Goal: Task Accomplishment & Management: Use online tool/utility

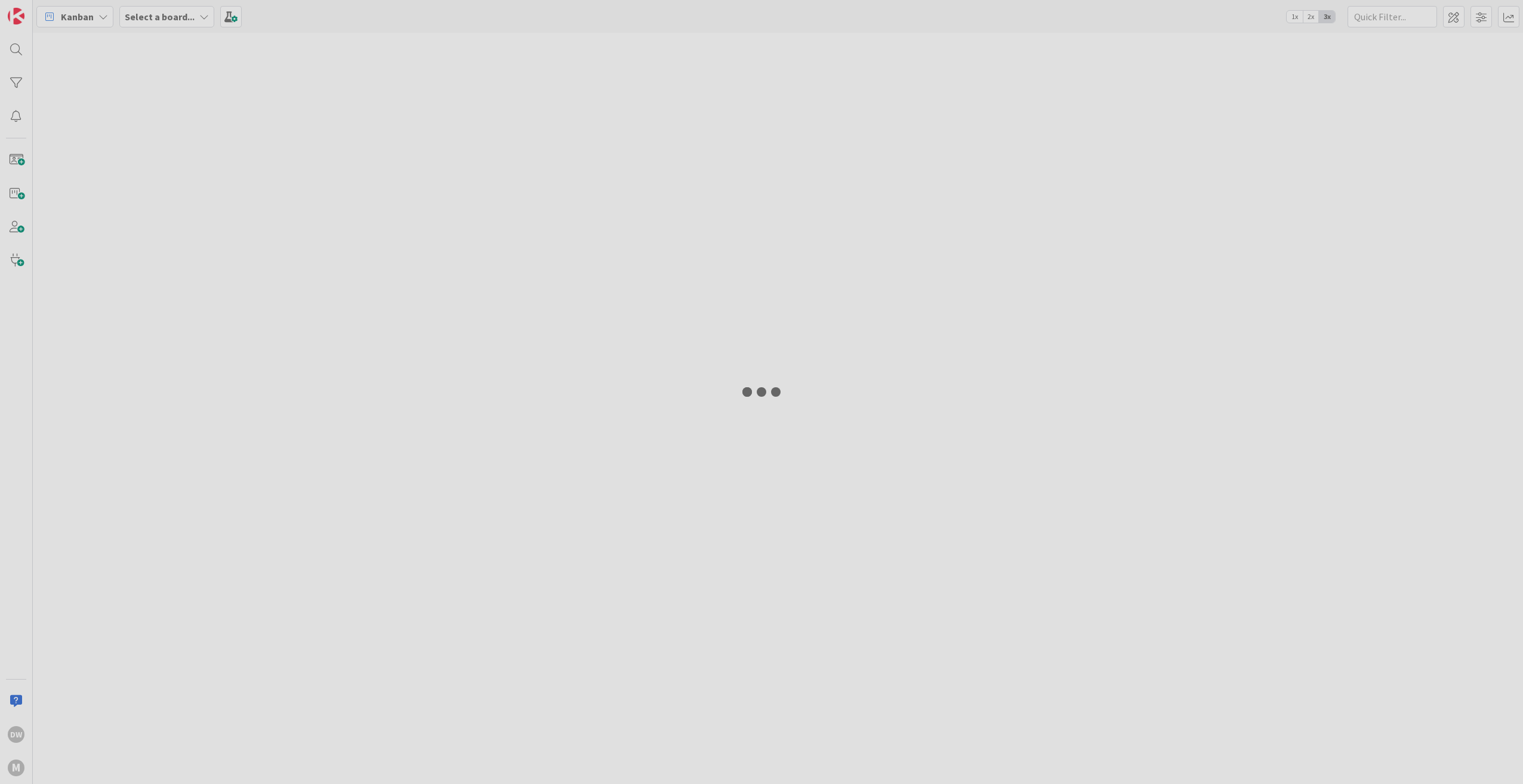
type input "[PERSON_NAME]"
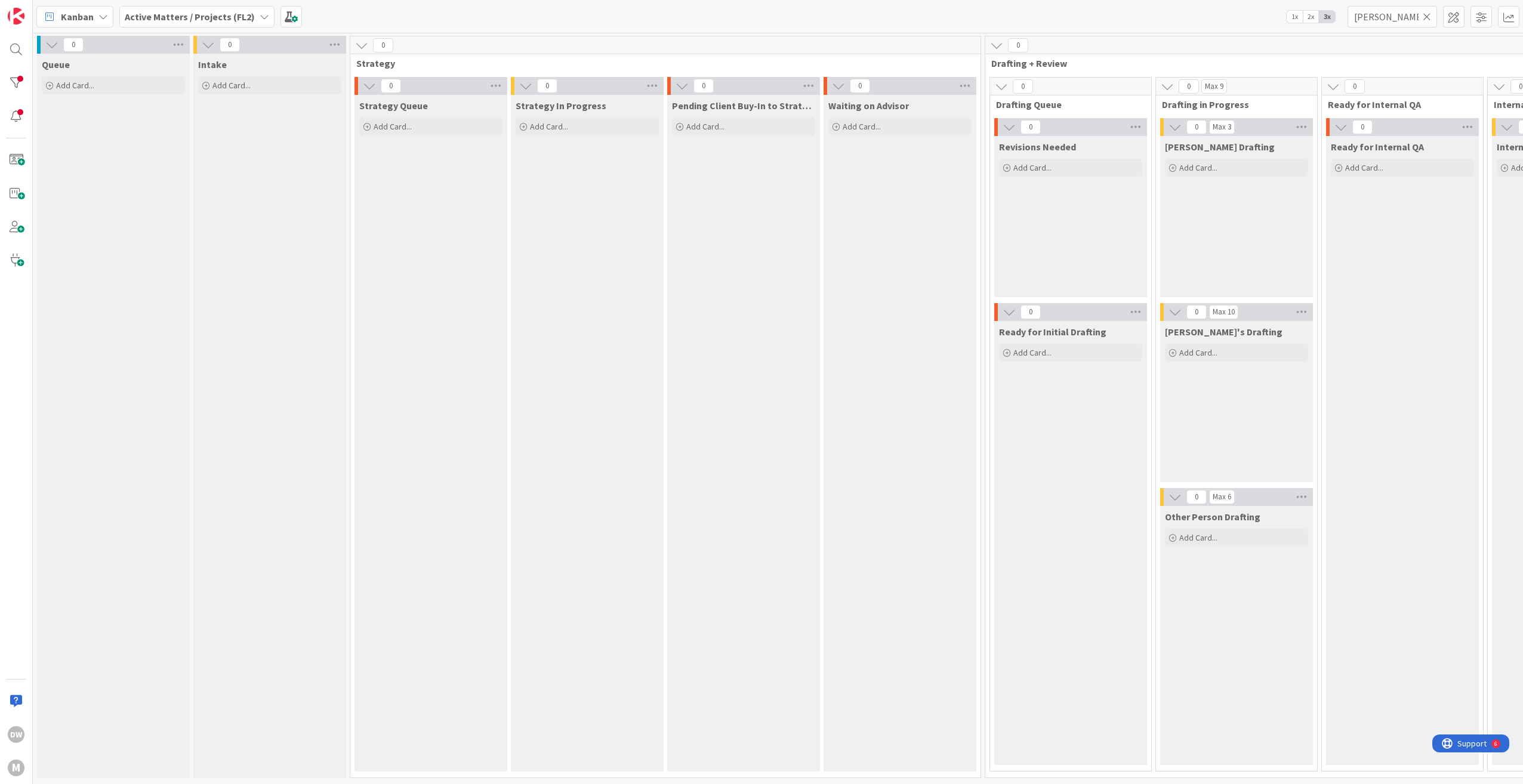
click at [1427, 19] on icon at bounding box center [1426, 17] width 9 height 11
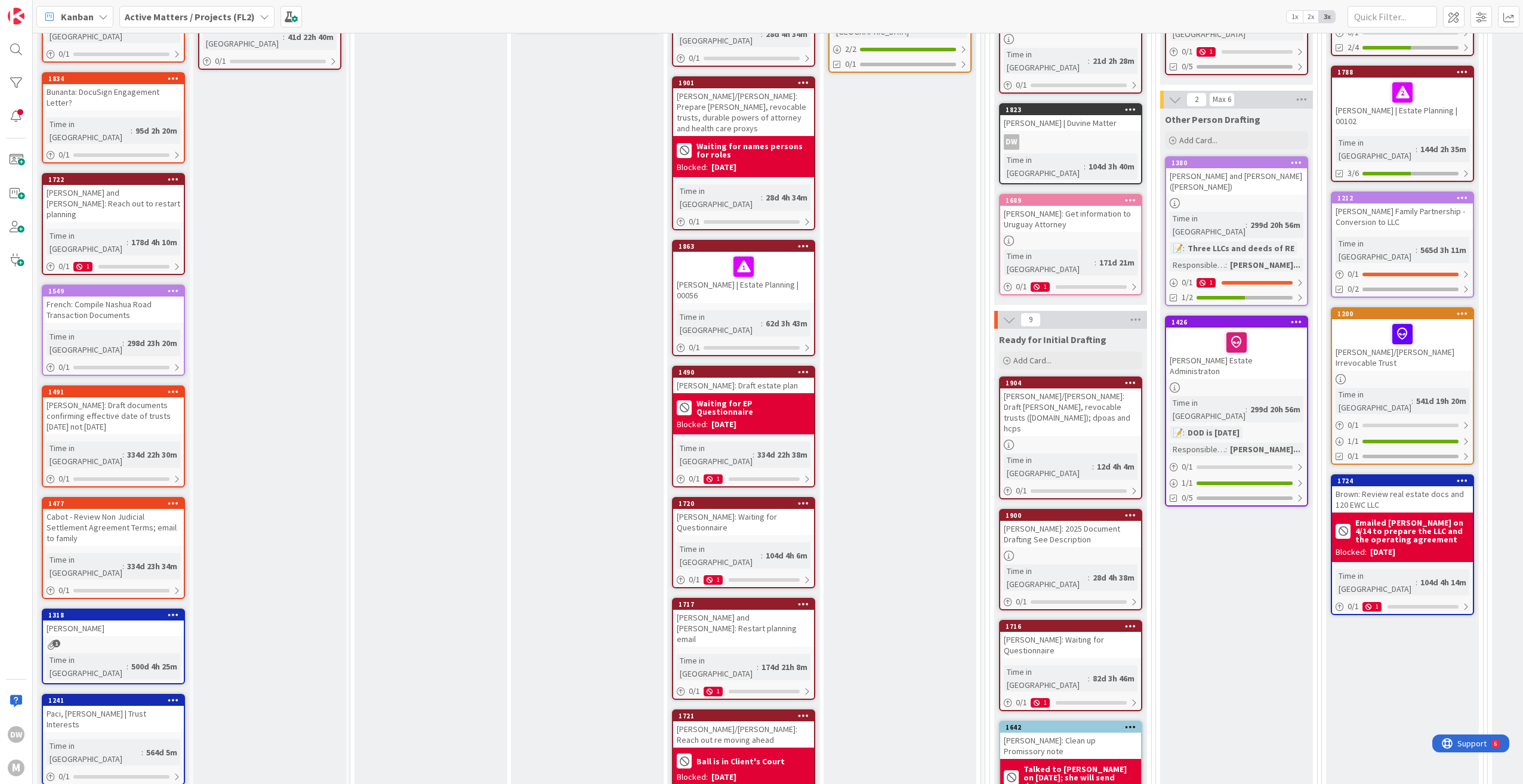
scroll to position [418, 0]
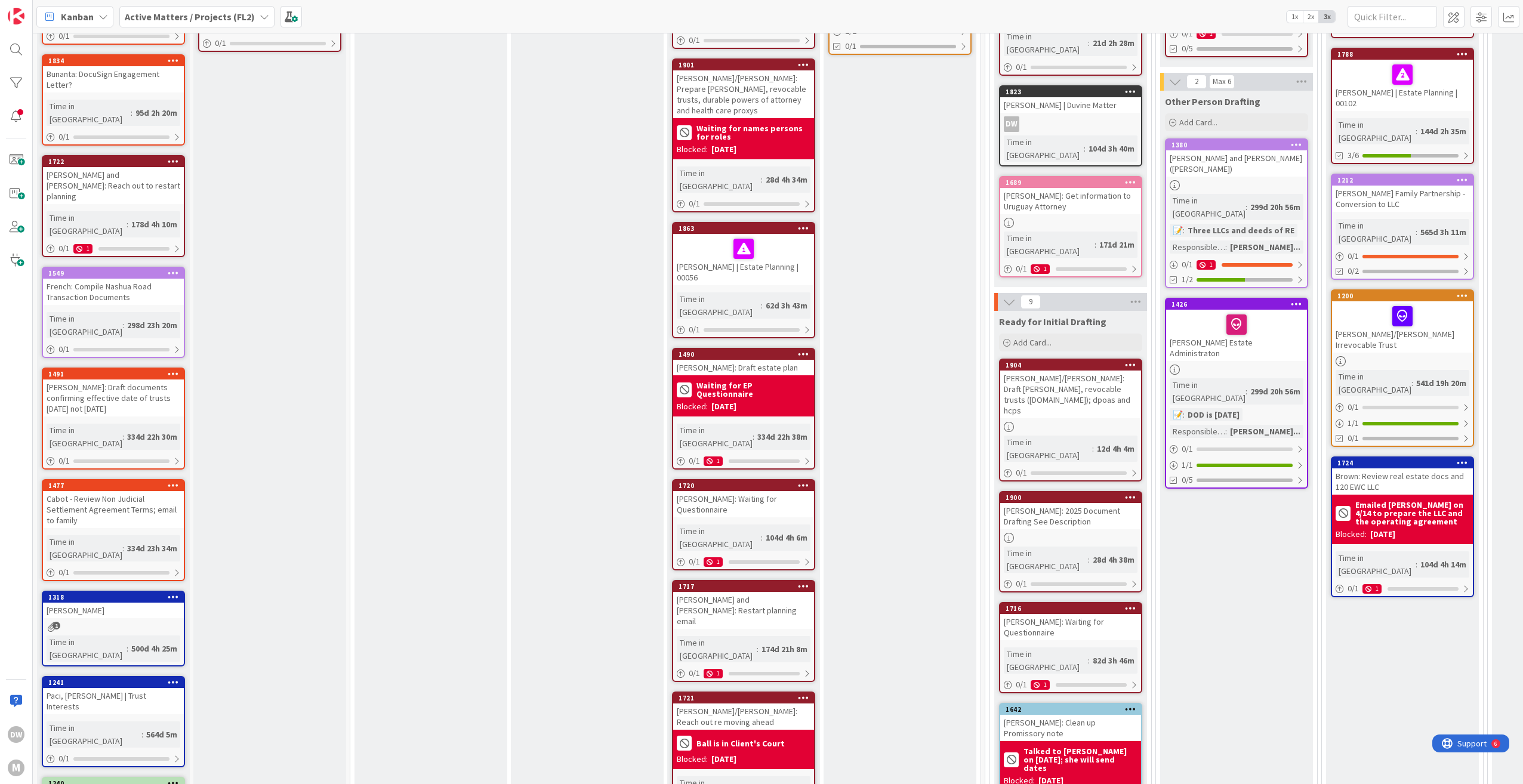
click at [113, 491] on div "Cabot - Review Non Judicial Settlement Agreement Terms; email to family" at bounding box center [113, 510] width 141 height 37
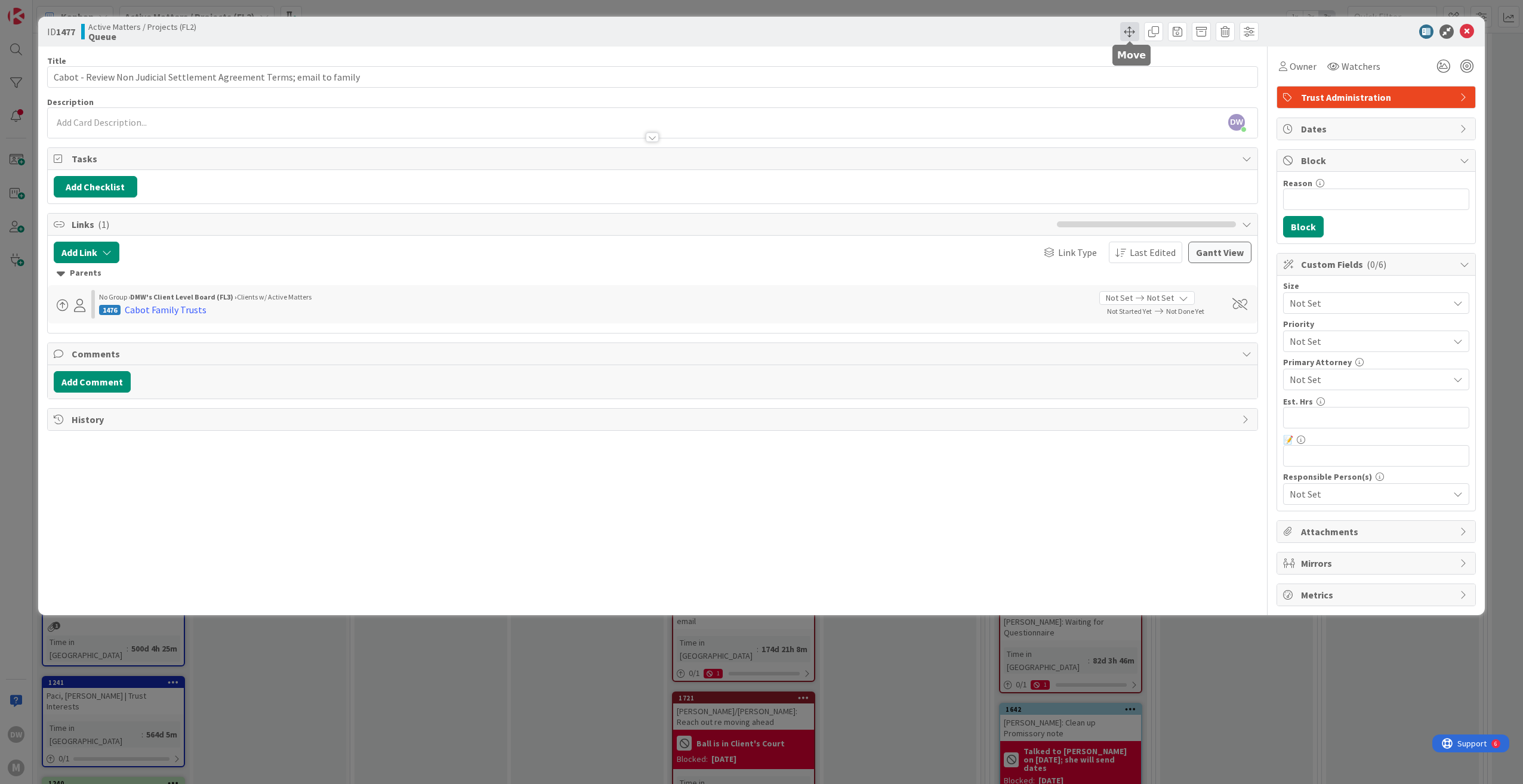
click at [1133, 33] on span at bounding box center [1129, 31] width 19 height 19
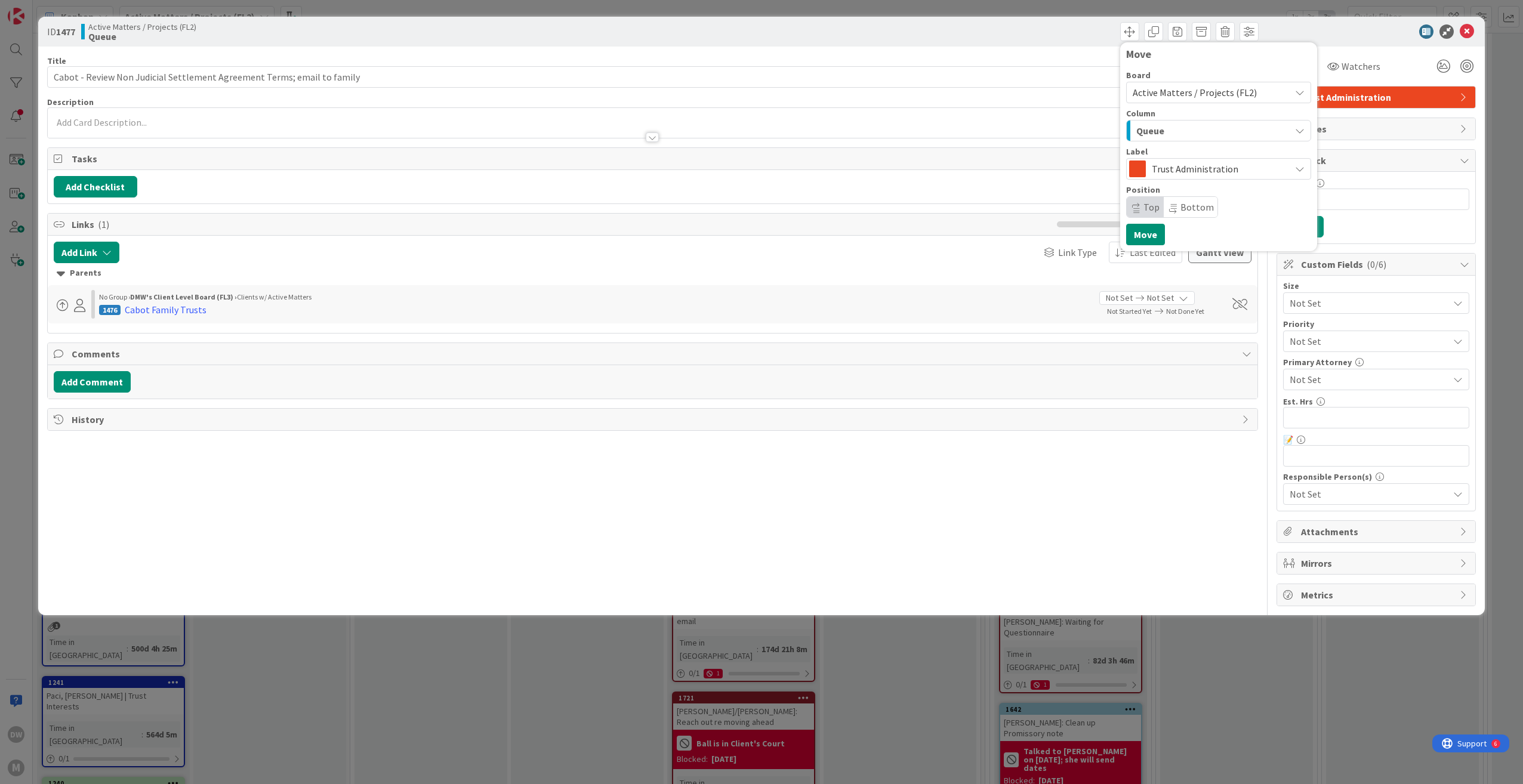
click at [1163, 135] on span "Queue" at bounding box center [1150, 131] width 28 height 15
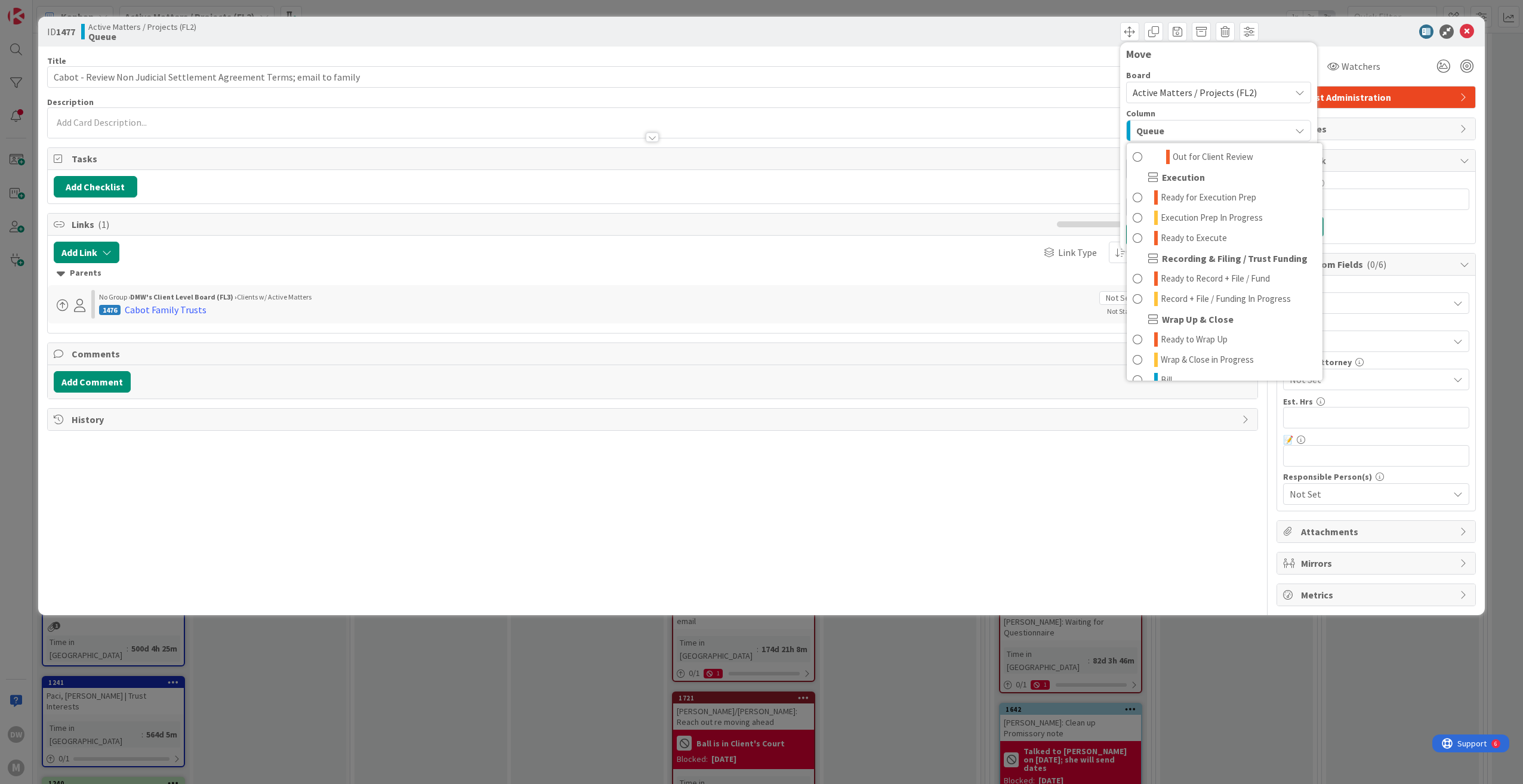
scroll to position [442, 0]
click at [1229, 363] on link "Done" at bounding box center [1225, 366] width 196 height 20
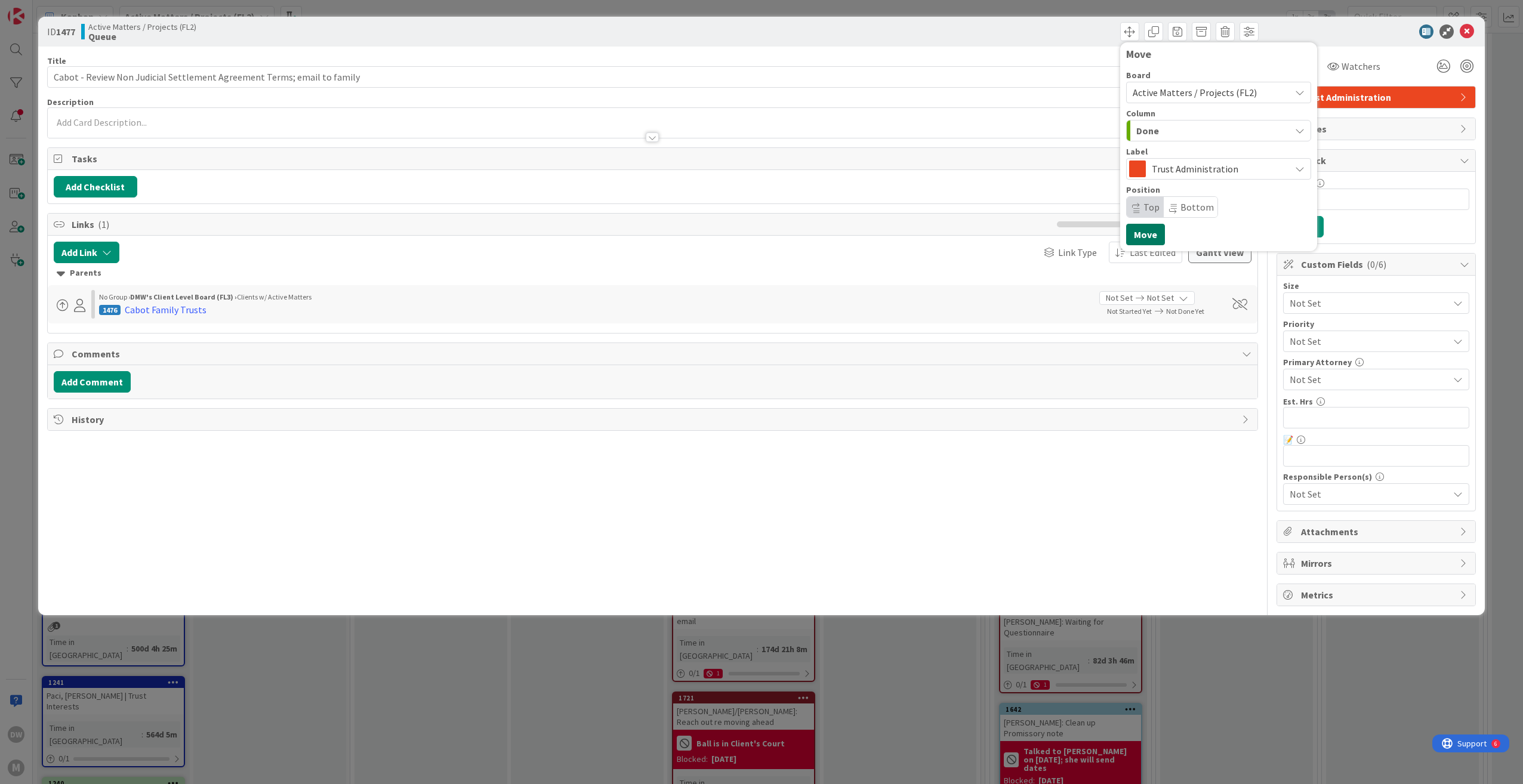
click at [1140, 232] on button "Move" at bounding box center [1145, 234] width 39 height 21
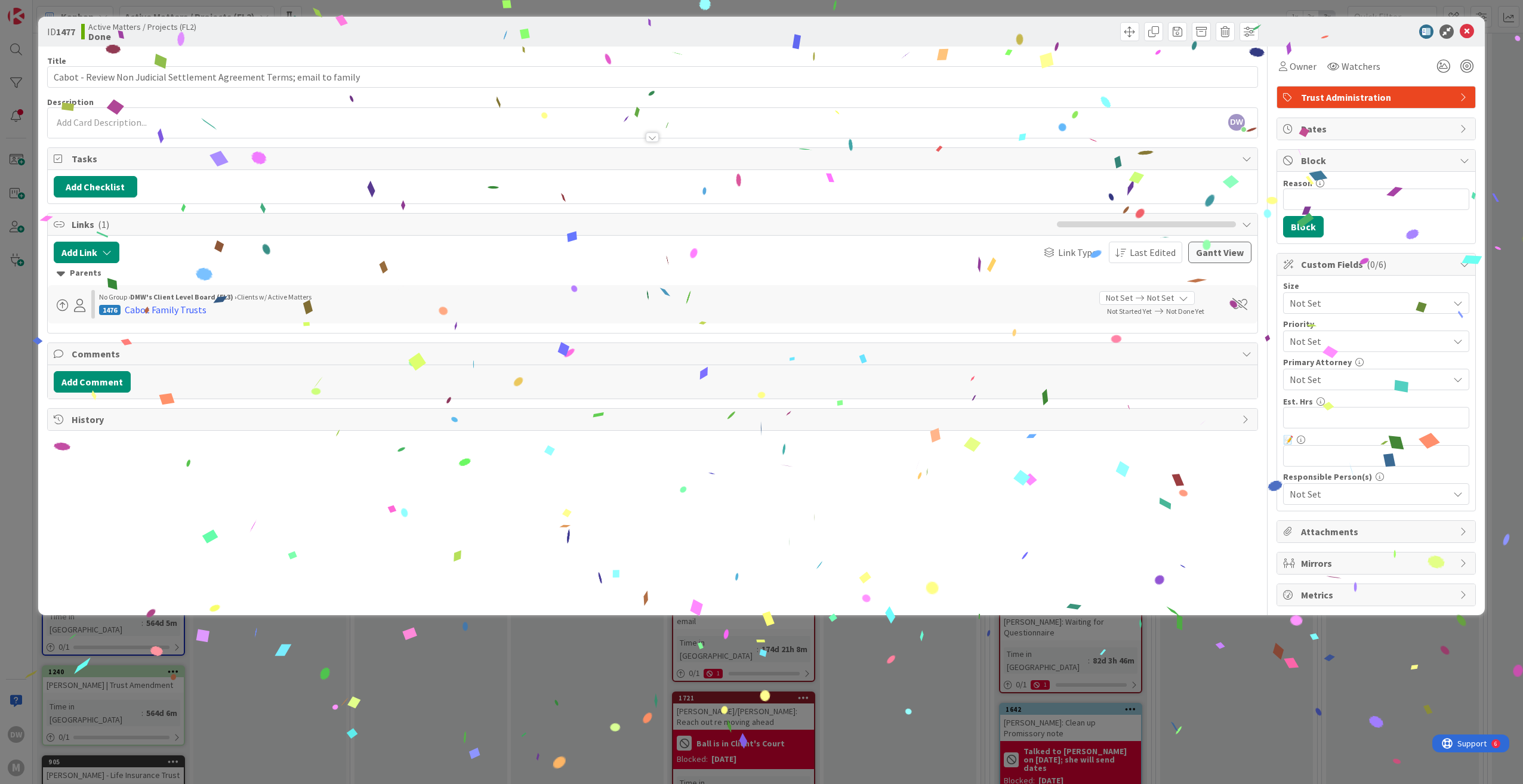
click at [245, 650] on div "ID 1477 Active Matters / Projects (FL2) Done Move Move Title 71 / 128 Cabot - R…" at bounding box center [762, 392] width 1523 height 784
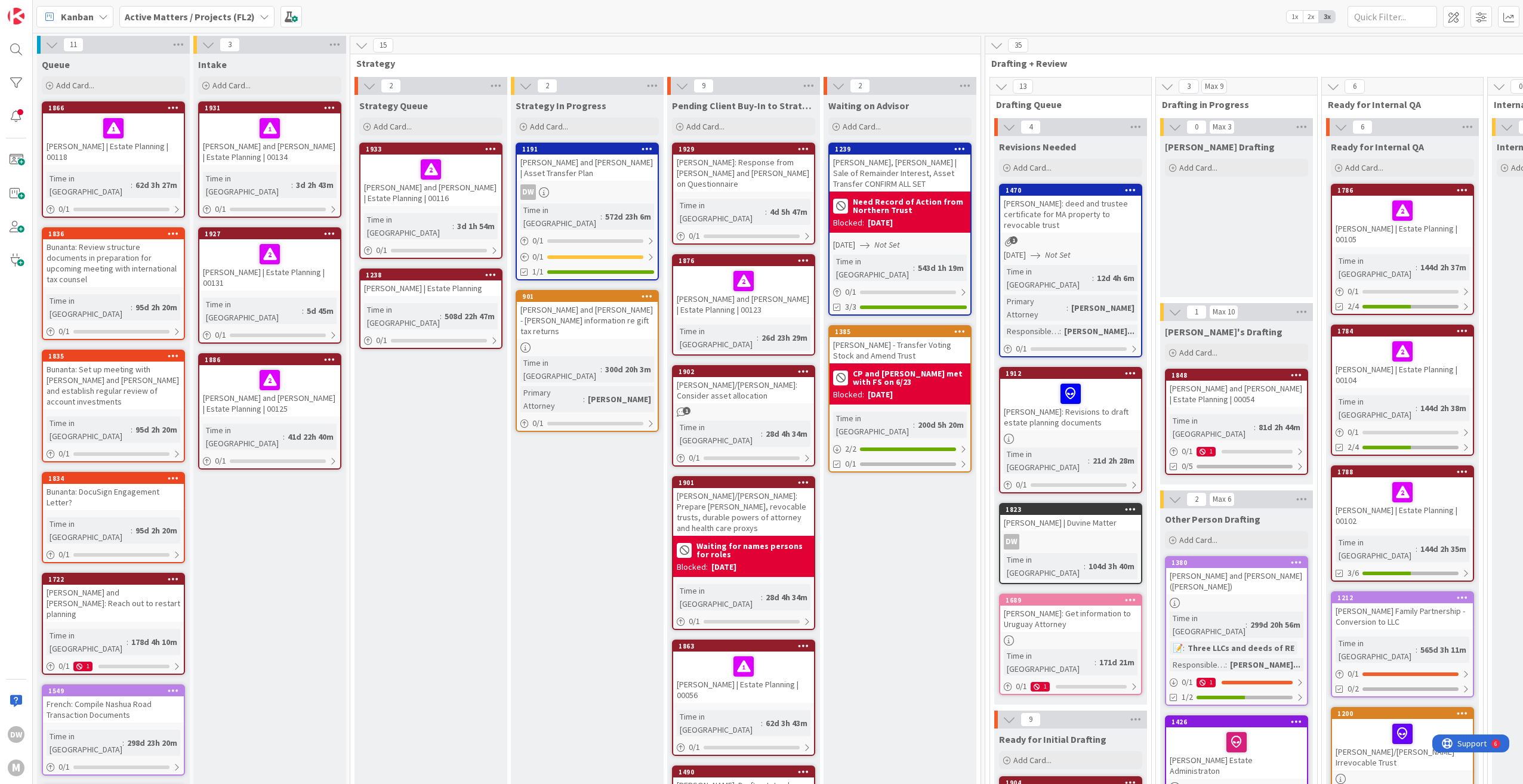
click at [264, 15] on div "Active Matters / Projects (FL2)" at bounding box center [197, 17] width 155 height 21
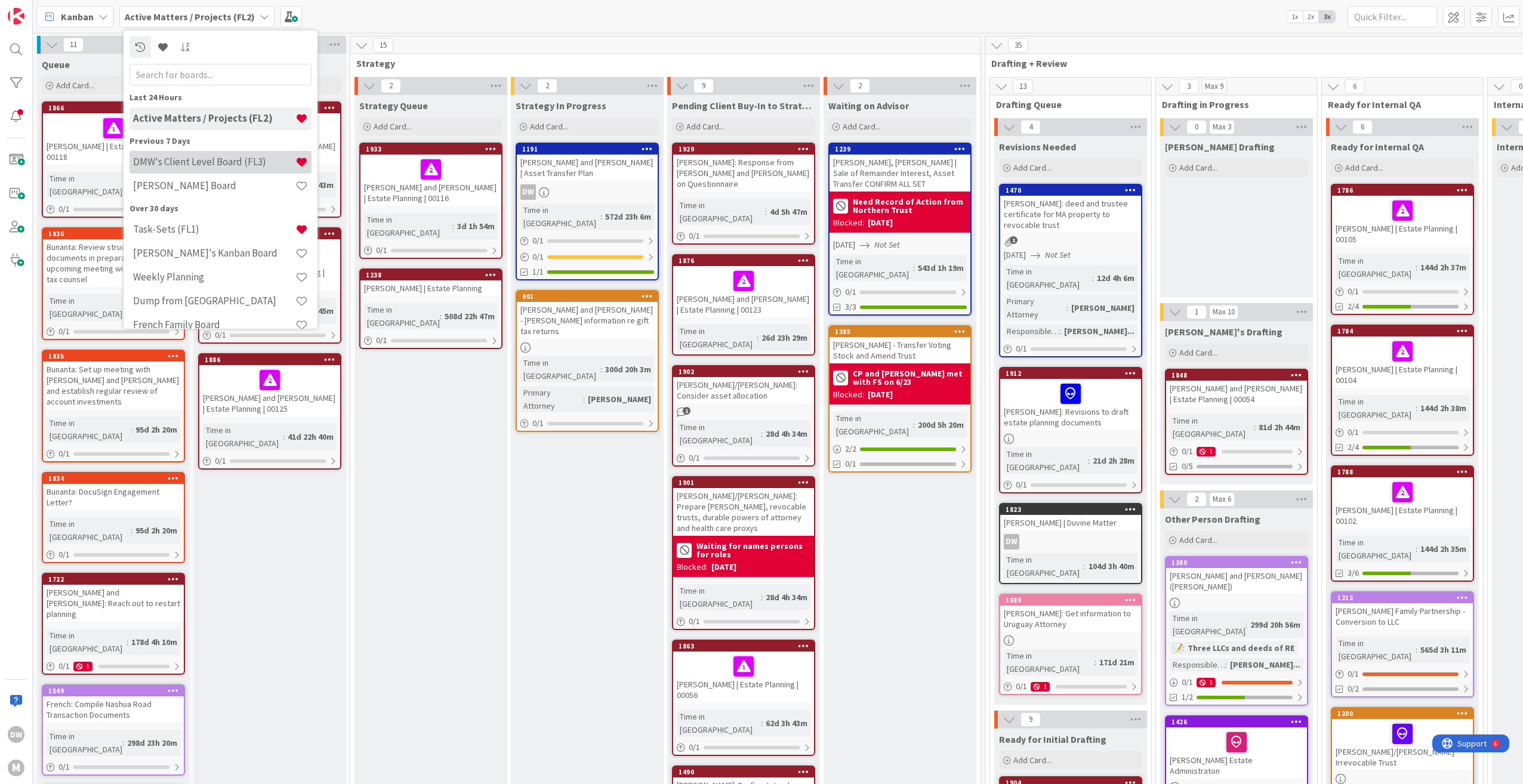
click at [253, 157] on h4 "DMW's Client Level Board (FL3)" at bounding box center [215, 162] width 163 height 12
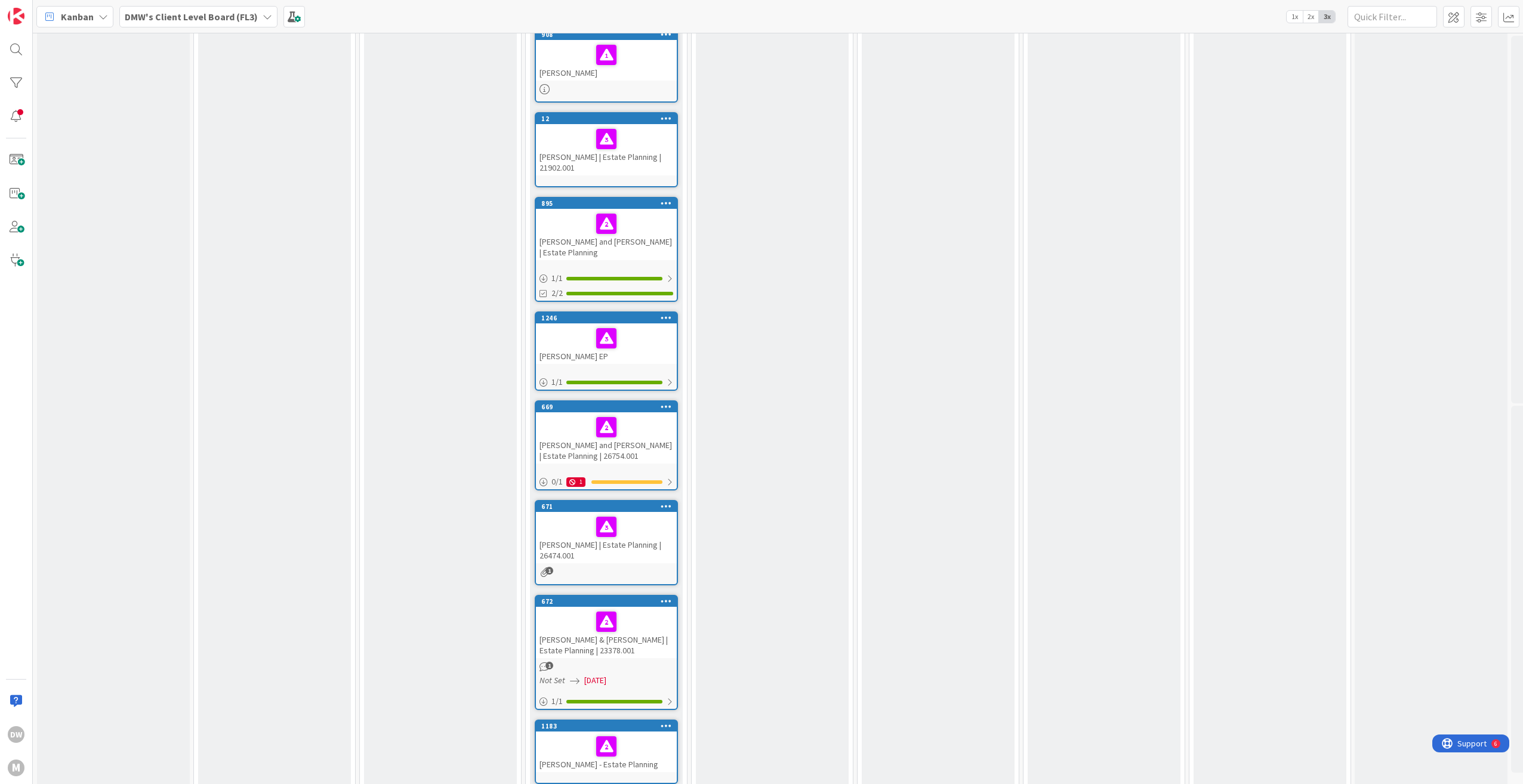
scroll to position [6714, 0]
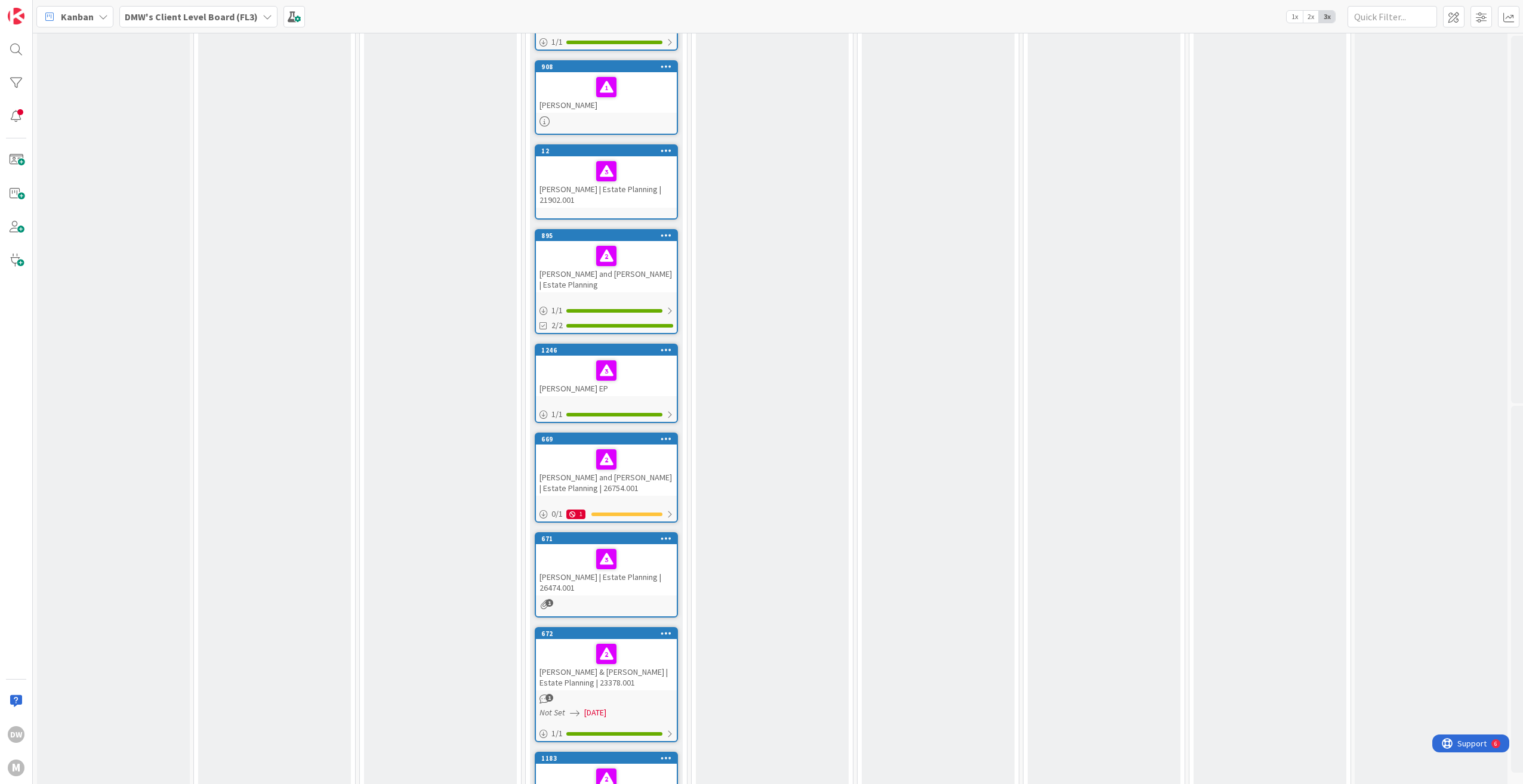
click at [550, 599] on span "1" at bounding box center [550, 603] width 8 height 8
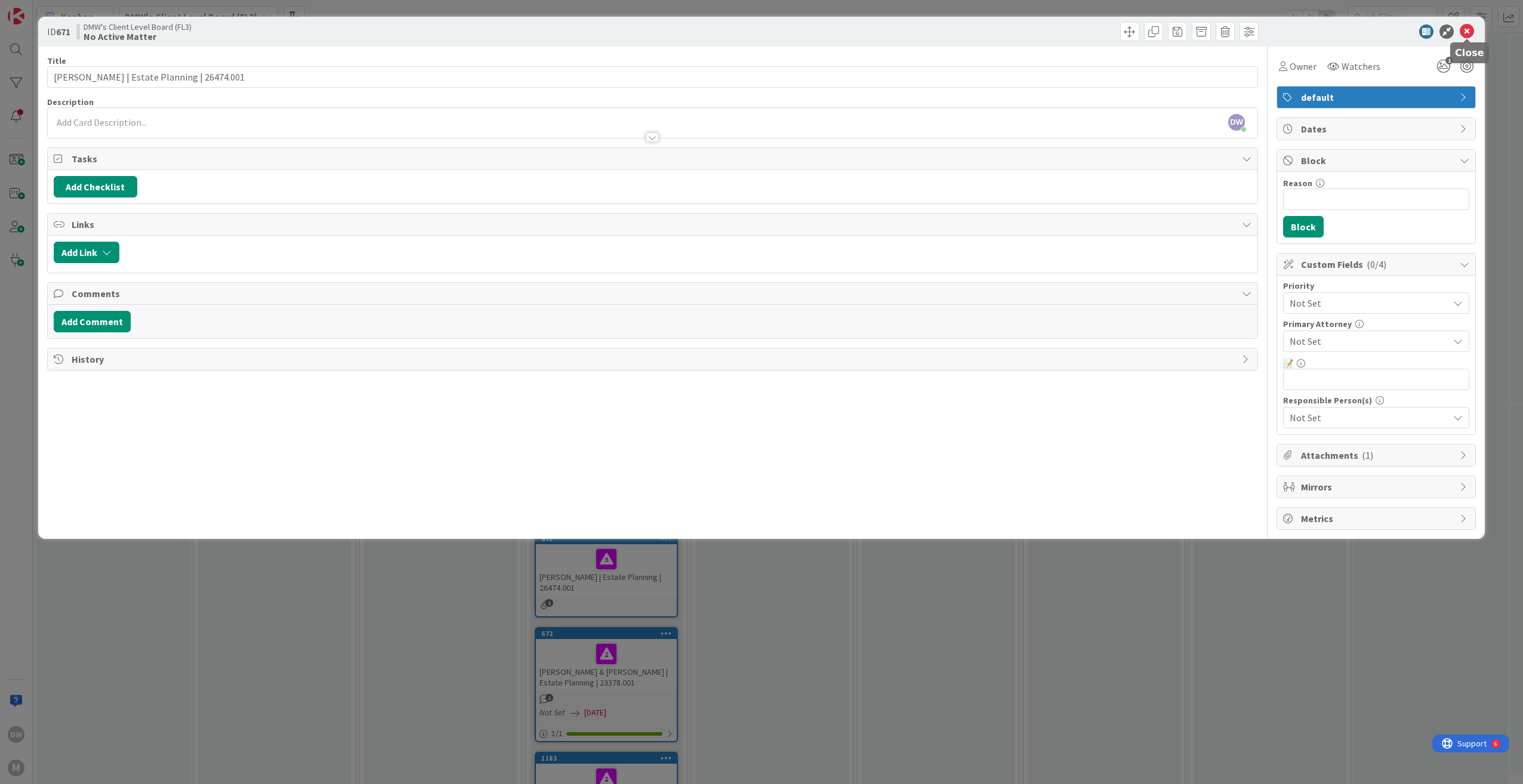
click at [1474, 31] on icon at bounding box center [1466, 31] width 14 height 14
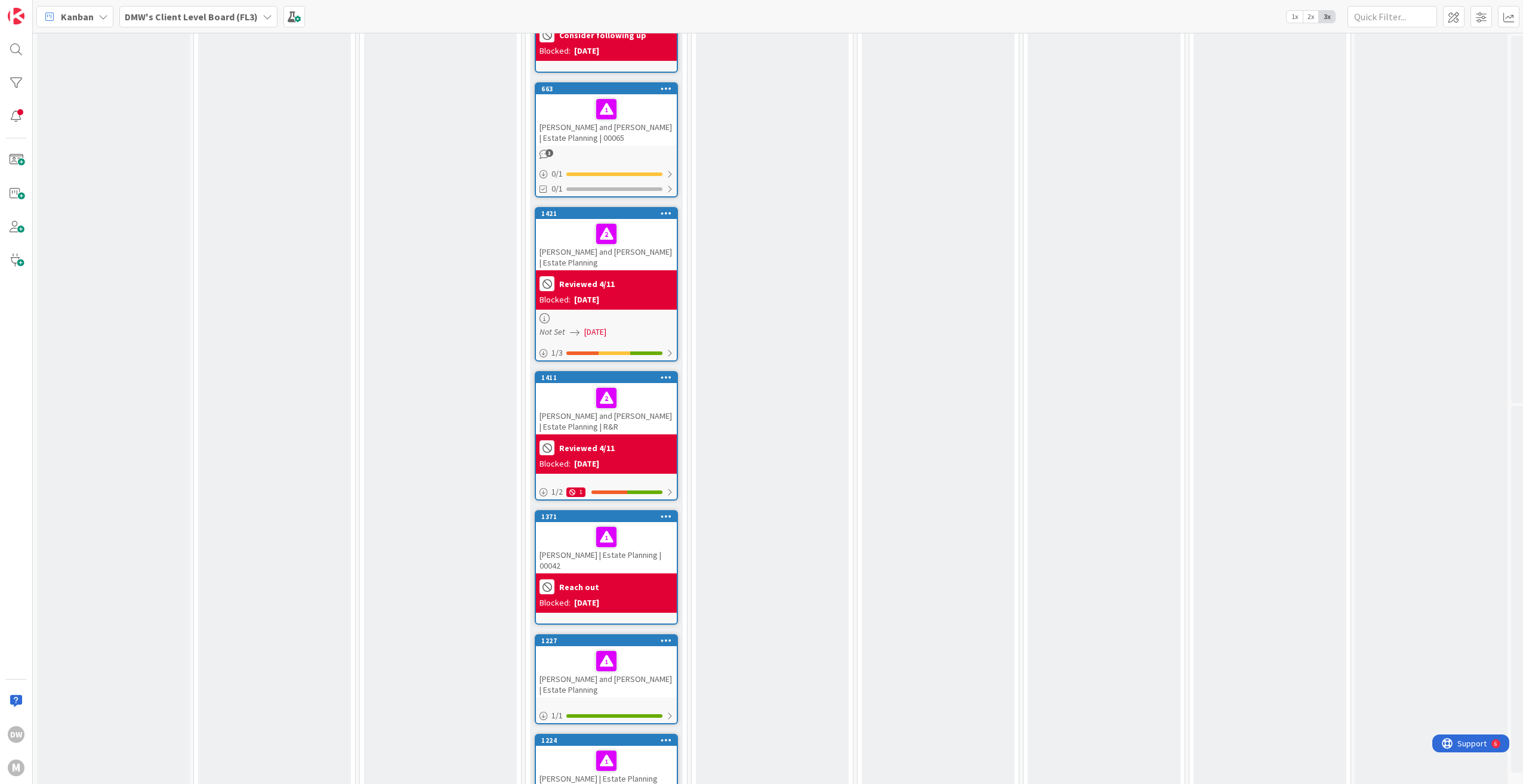
scroll to position [4565, 0]
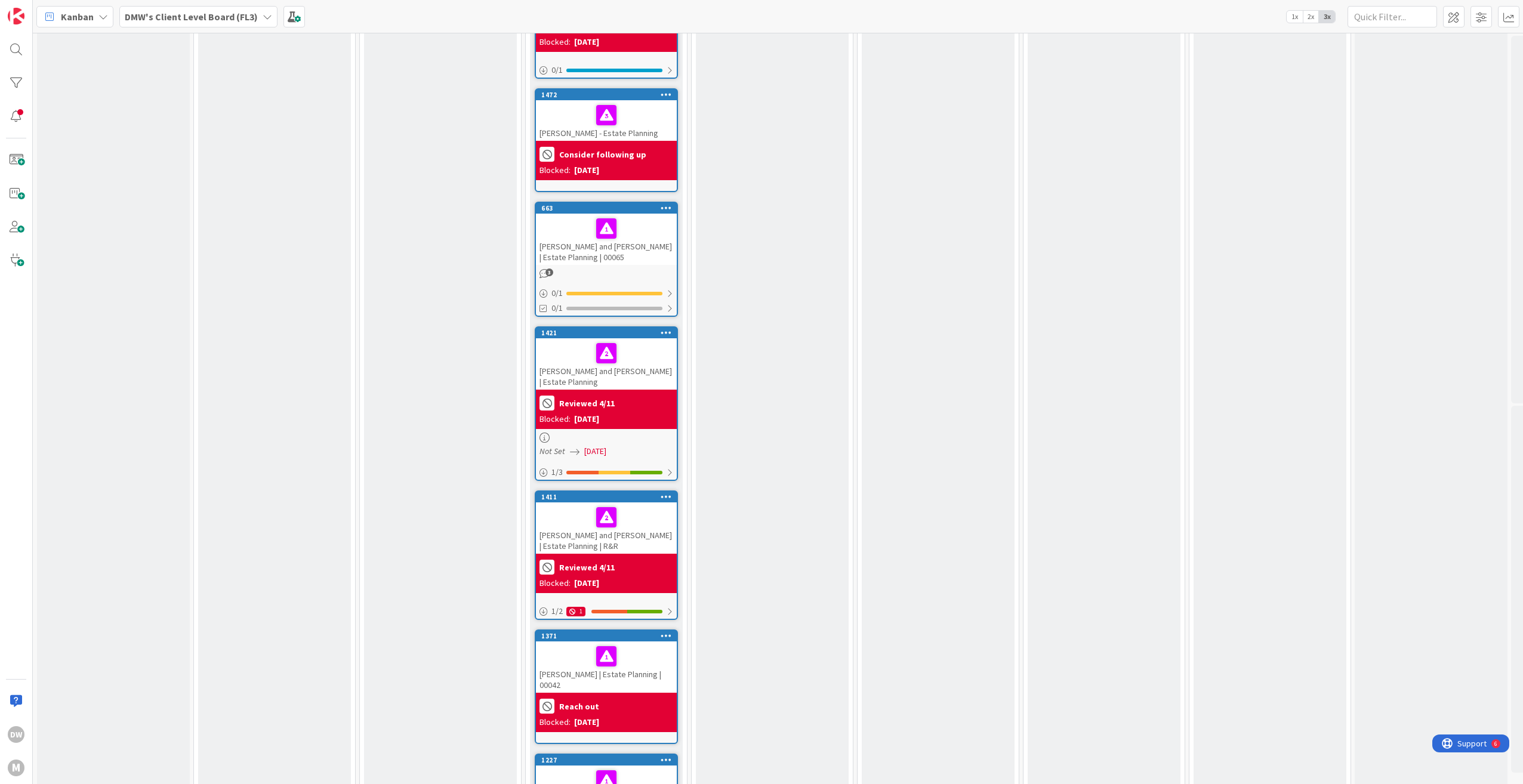
click at [623, 393] on div "Reviewed 4/11" at bounding box center [606, 403] width 134 height 20
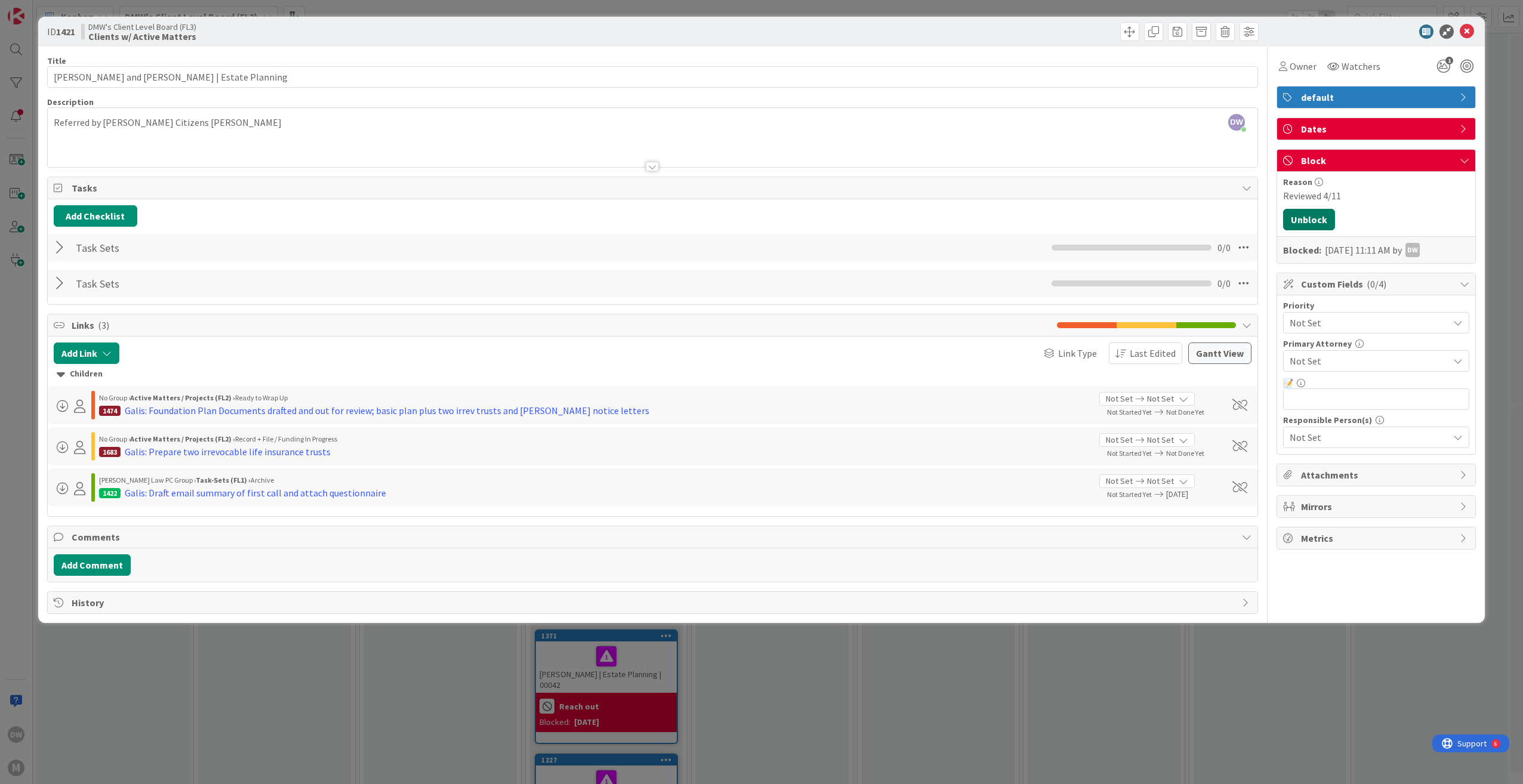
click at [1308, 223] on button "Unblock" at bounding box center [1309, 220] width 52 height 21
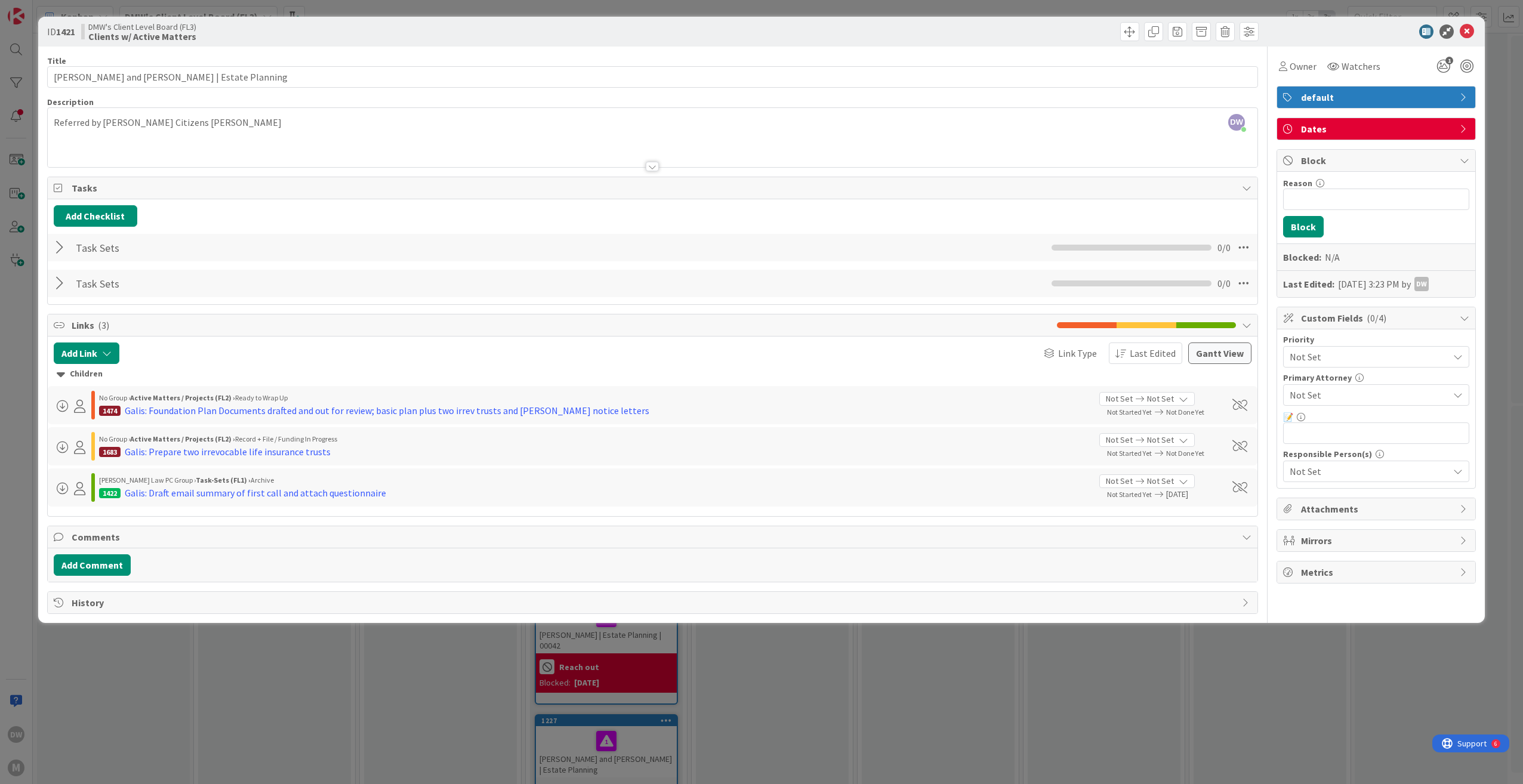
click at [736, 740] on div "ID 1421 DMW's Client Level Board (FL3) Clients w/ Active Matters Title 43 / 128…" at bounding box center [762, 392] width 1523 height 784
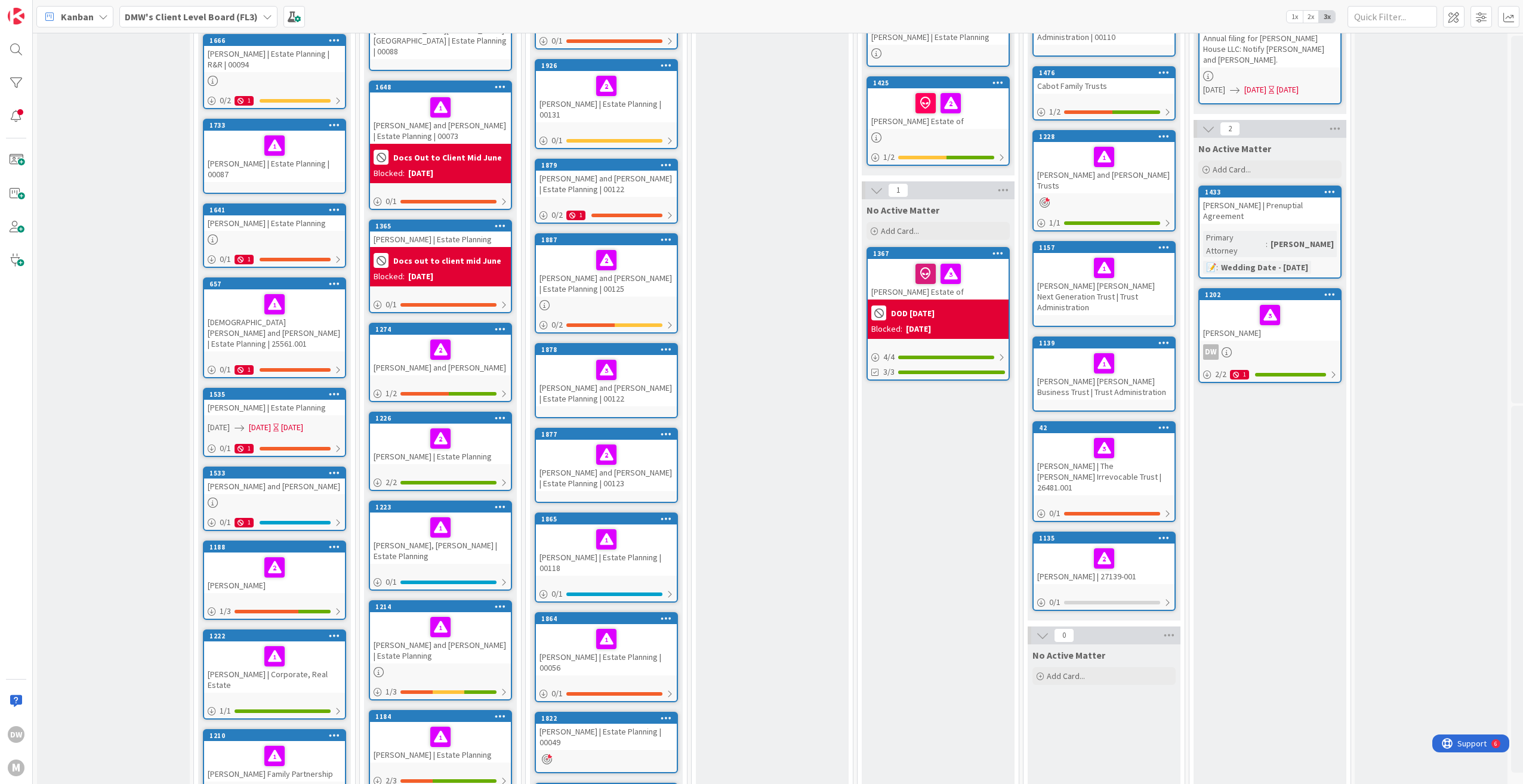
scroll to position [358, 0]
